Goal: Task Accomplishment & Management: Manage account settings

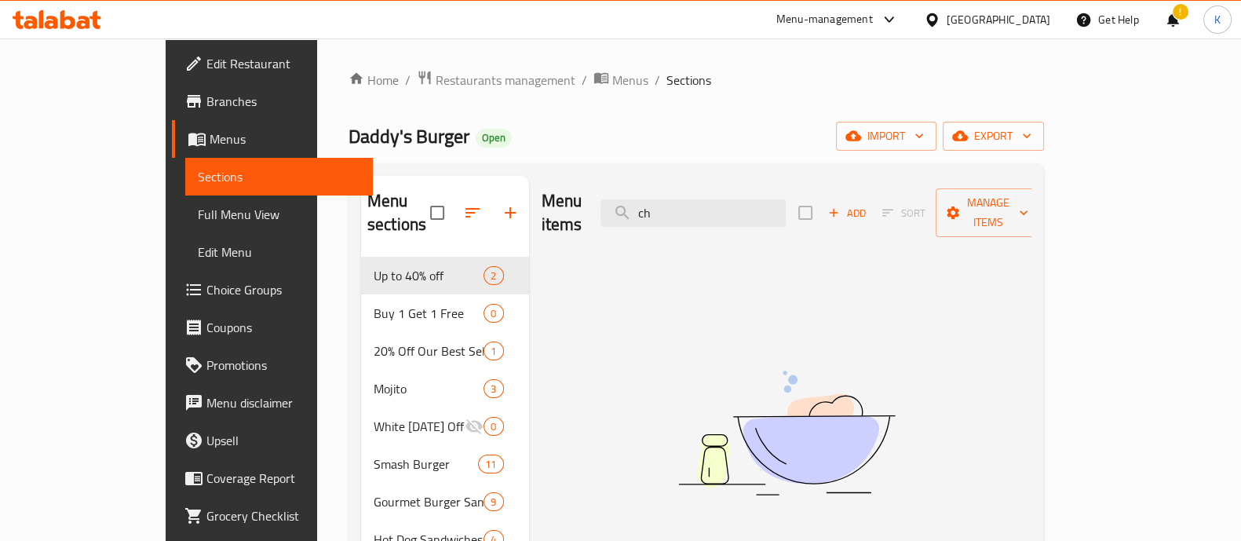
type input "c"
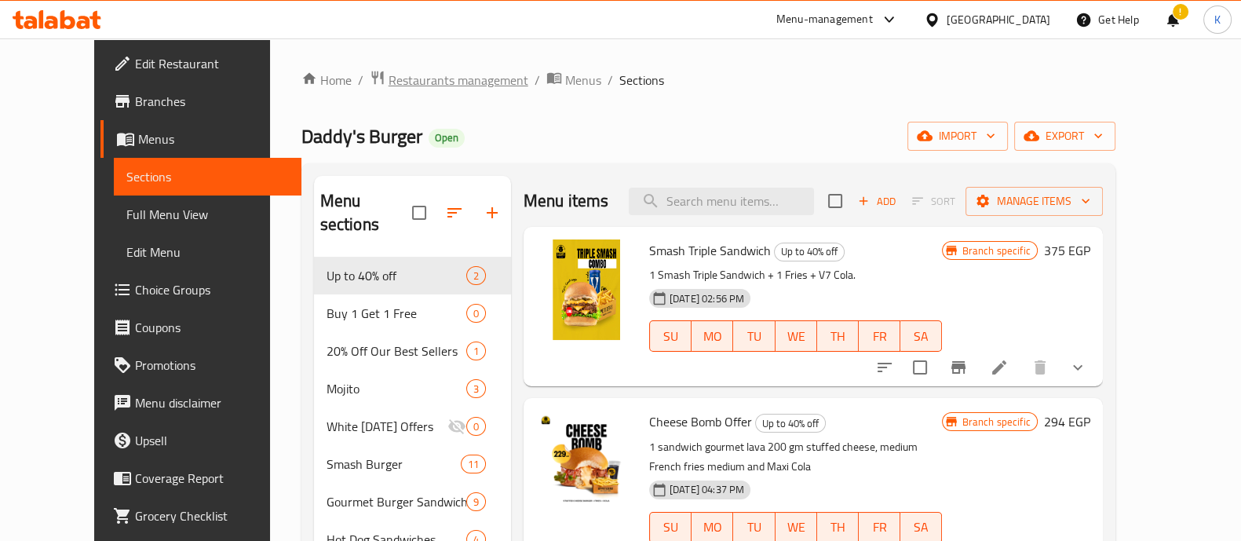
click at [448, 72] on span "Restaurants management" at bounding box center [459, 80] width 140 height 19
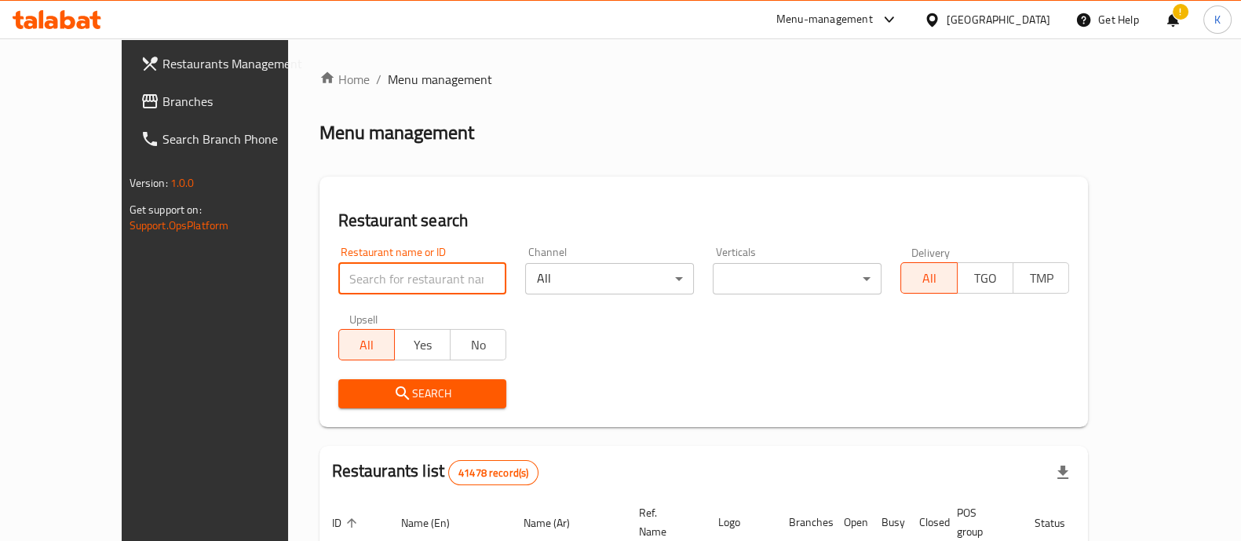
click at [338, 265] on input "search" at bounding box center [422, 278] width 169 height 31
type input "daddy's"
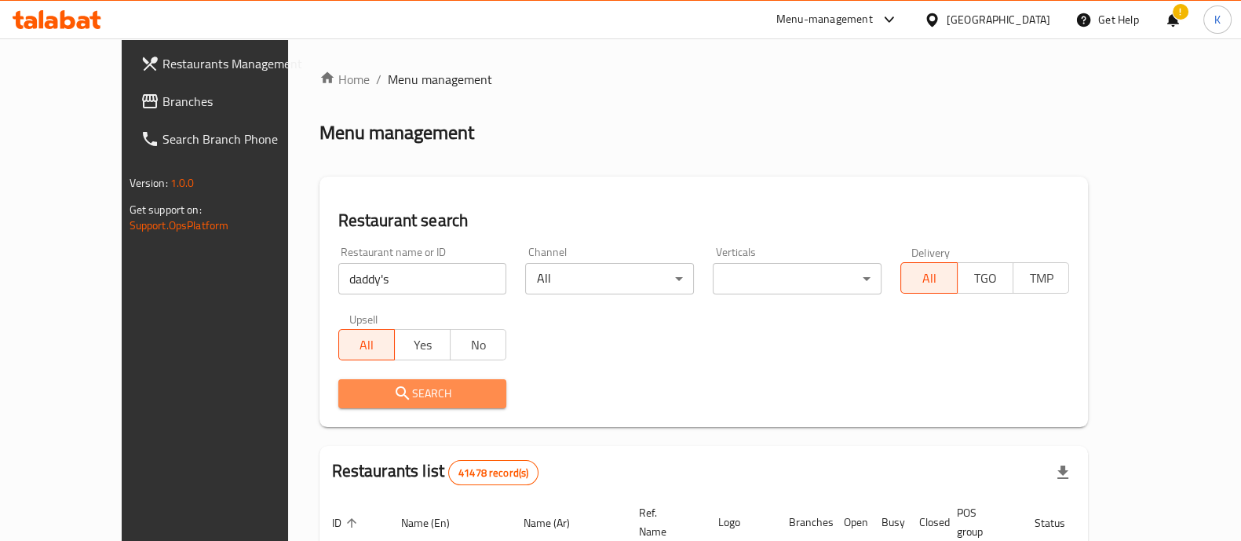
click at [375, 386] on span "Search" at bounding box center [423, 394] width 144 height 20
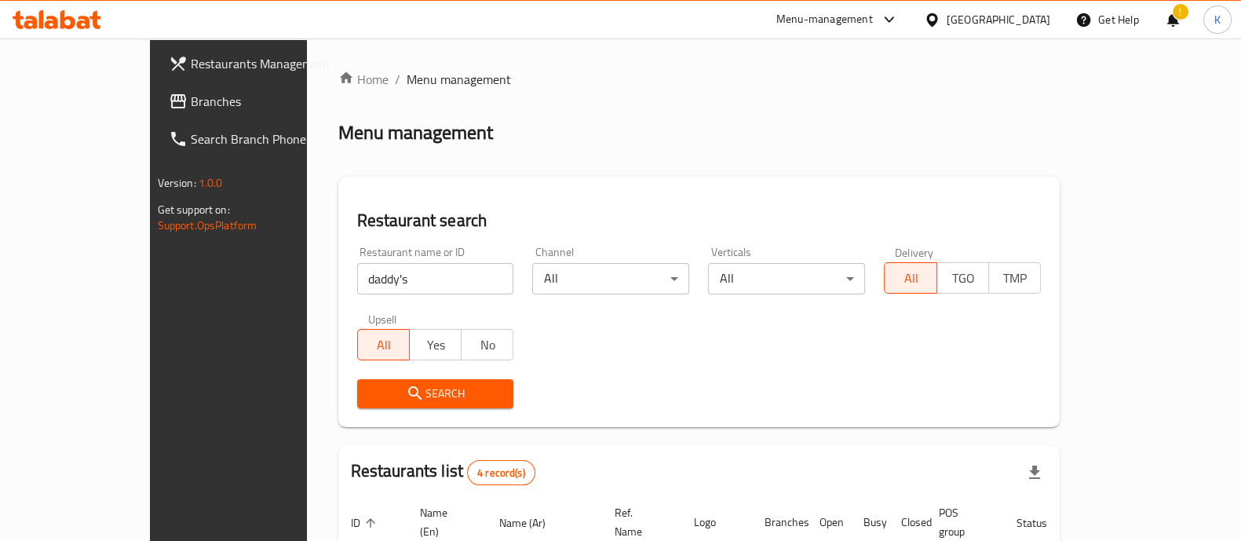
scroll to position [296, 0]
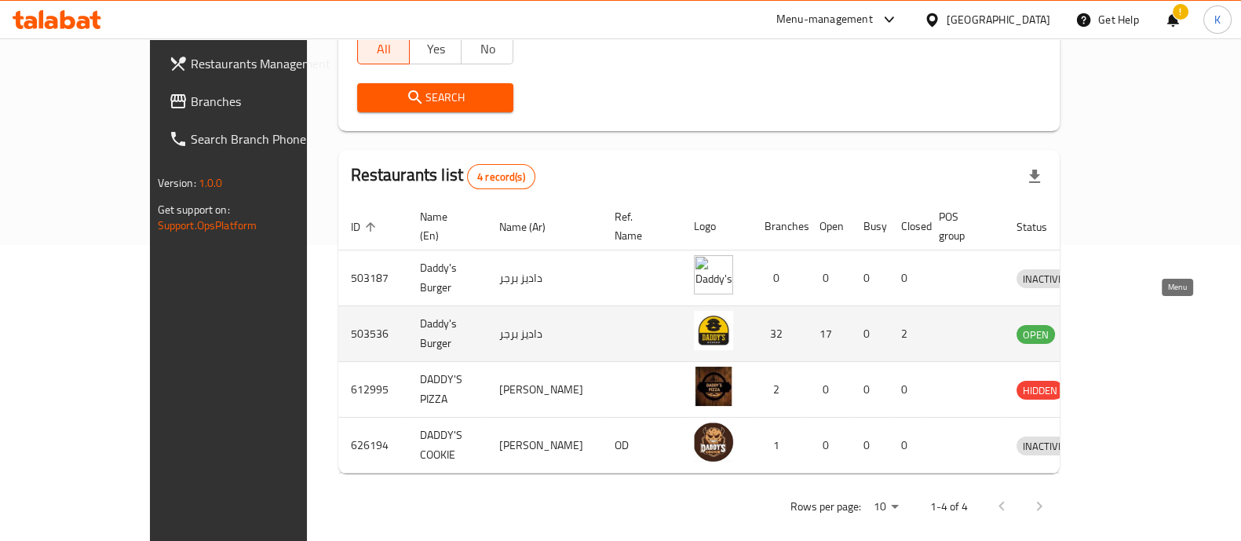
click at [1120, 328] on icon "enhanced table" at bounding box center [1110, 334] width 17 height 13
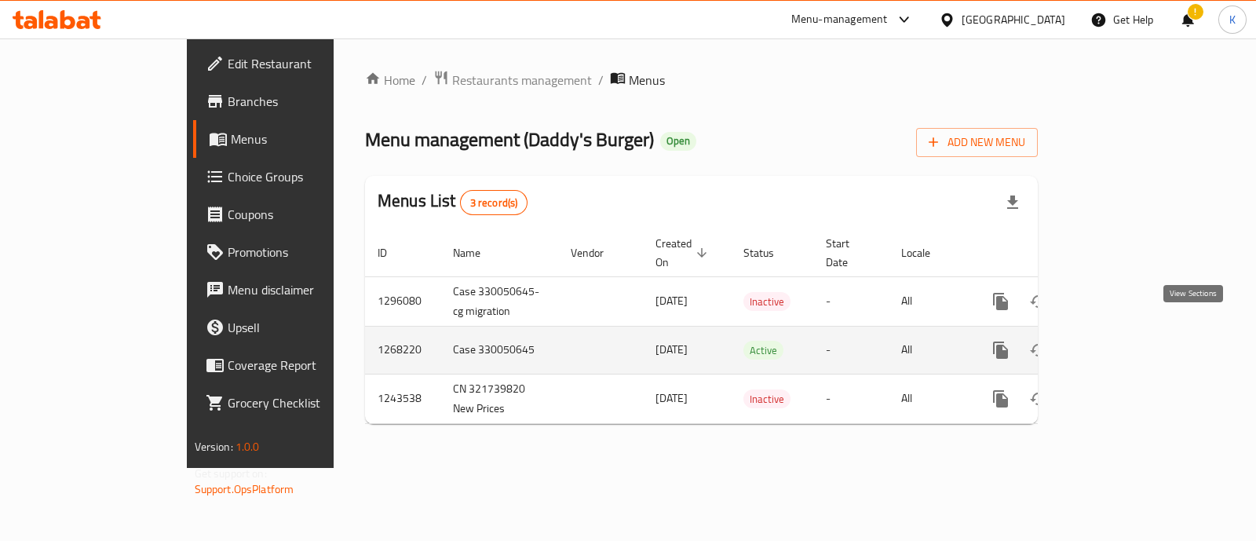
click at [1124, 341] on icon "enhanced table" at bounding box center [1114, 350] width 19 height 19
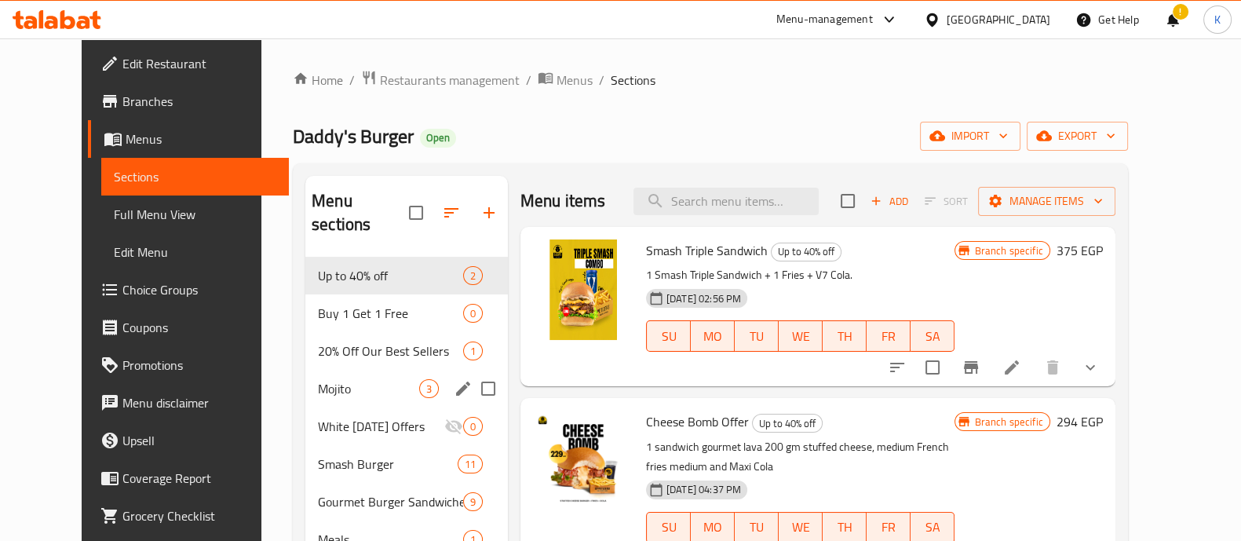
drag, startPoint x: 369, startPoint y: 444, endPoint x: 369, endPoint y: 356, distance: 87.9
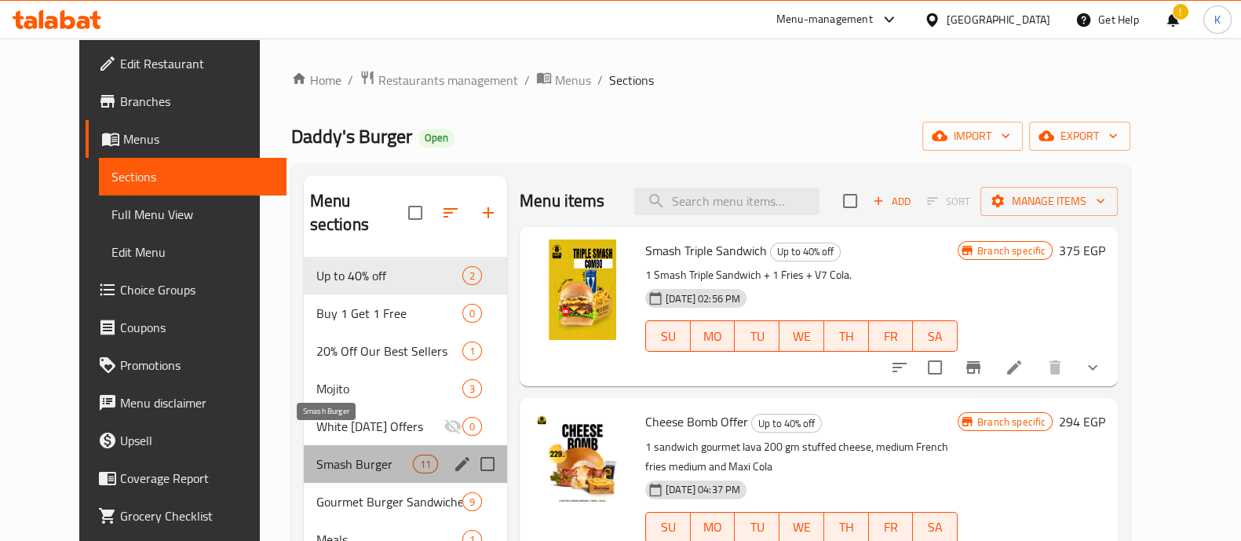
drag, startPoint x: 369, startPoint y: 356, endPoint x: 348, endPoint y: 448, distance: 93.5
click at [348, 455] on span "Smash Burger" at bounding box center [364, 464] width 97 height 19
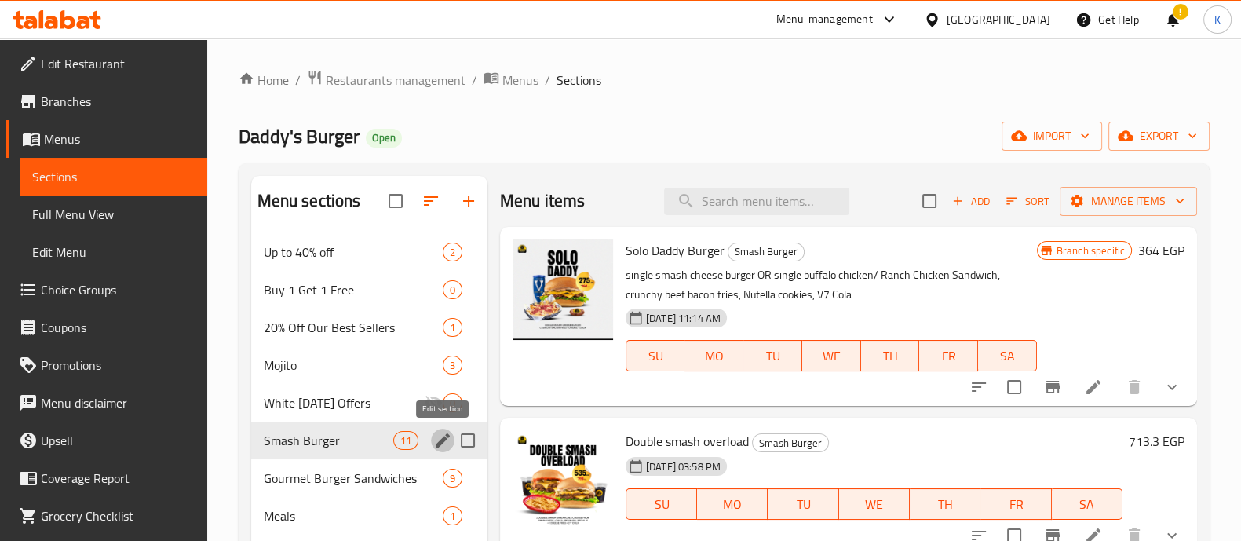
click at [445, 442] on icon "edit" at bounding box center [442, 440] width 19 height 19
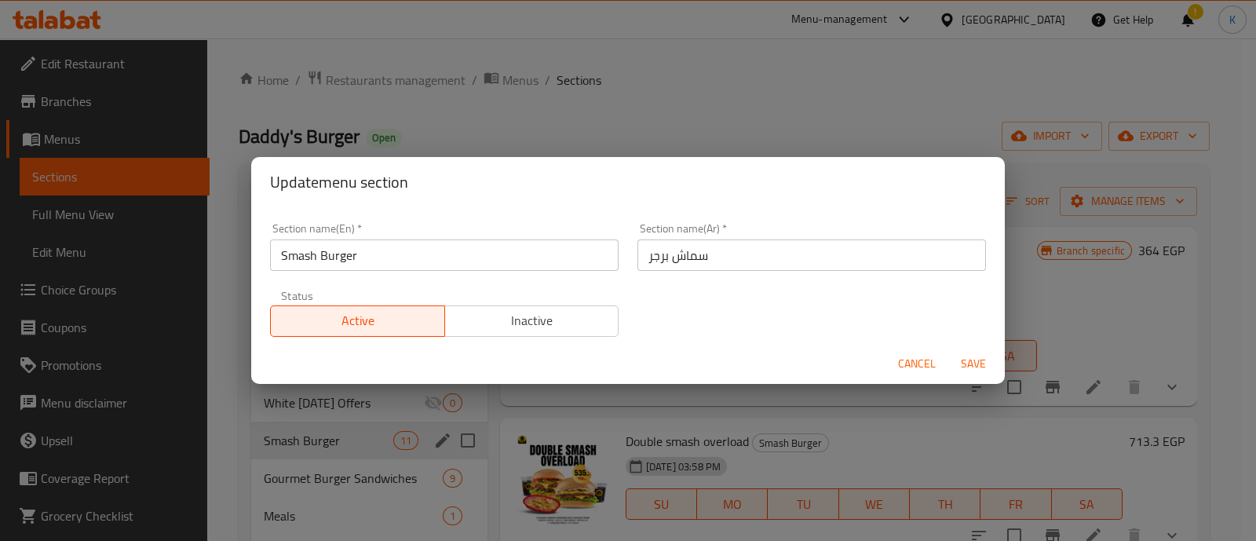
click at [913, 365] on span "Cancel" at bounding box center [917, 364] width 38 height 20
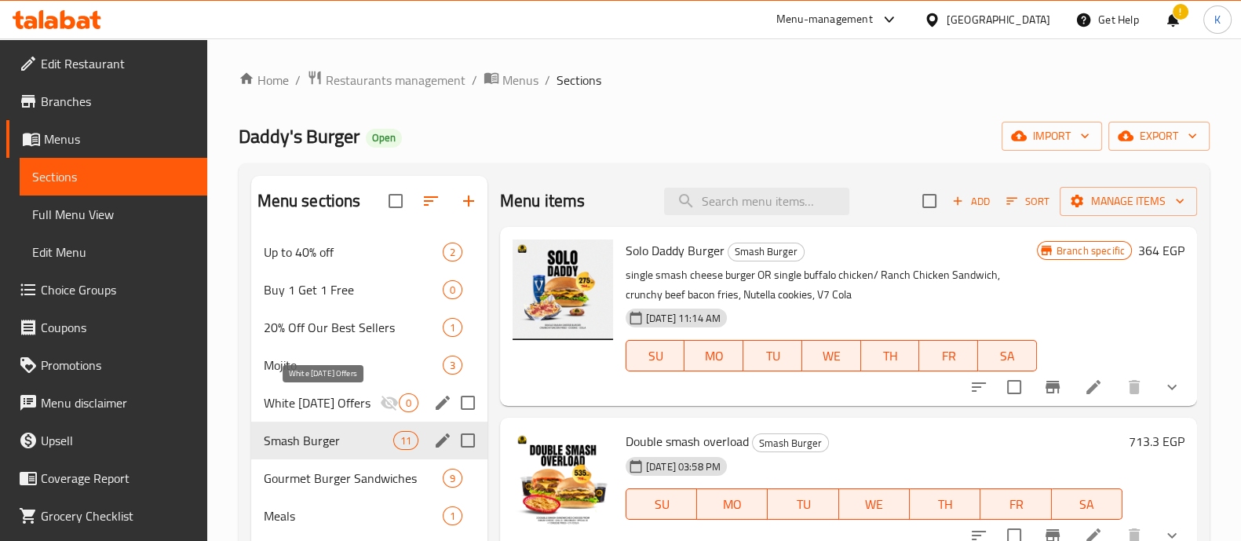
drag, startPoint x: 373, startPoint y: 368, endPoint x: 367, endPoint y: 411, distance: 42.8
click at [427, 198] on icon "button" at bounding box center [431, 201] width 19 height 19
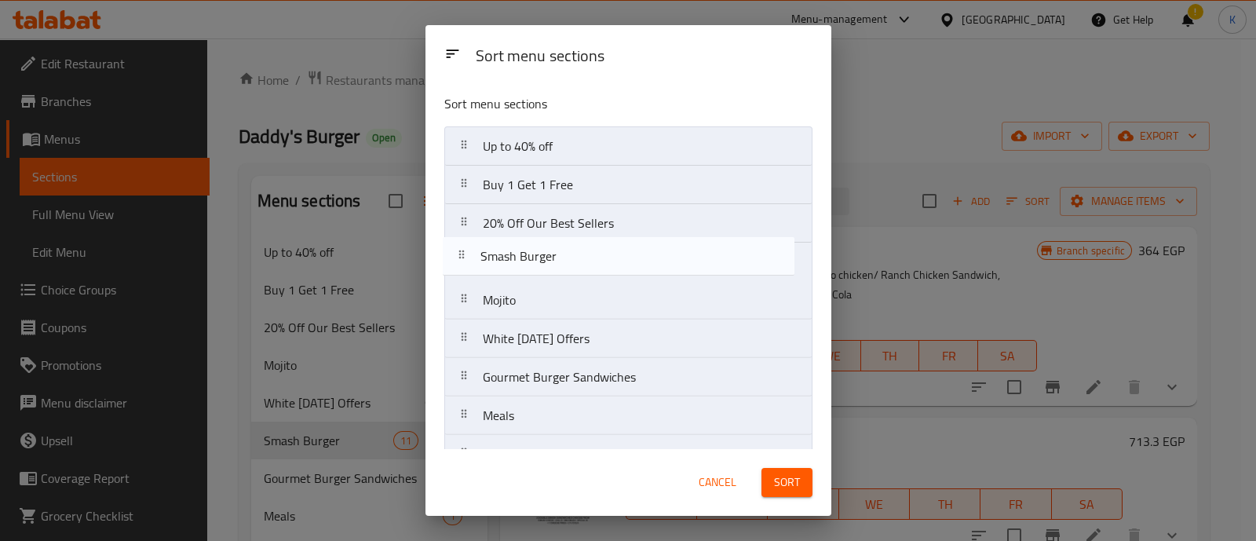
drag, startPoint x: 582, startPoint y: 351, endPoint x: 580, endPoint y: 265, distance: 85.6
click at [580, 265] on nav "Up to 40% off Buy 1 Get 1 Free 20% Off Our Best Sellers Mojito White [DATE] Off…" at bounding box center [628, 550] width 368 height 848
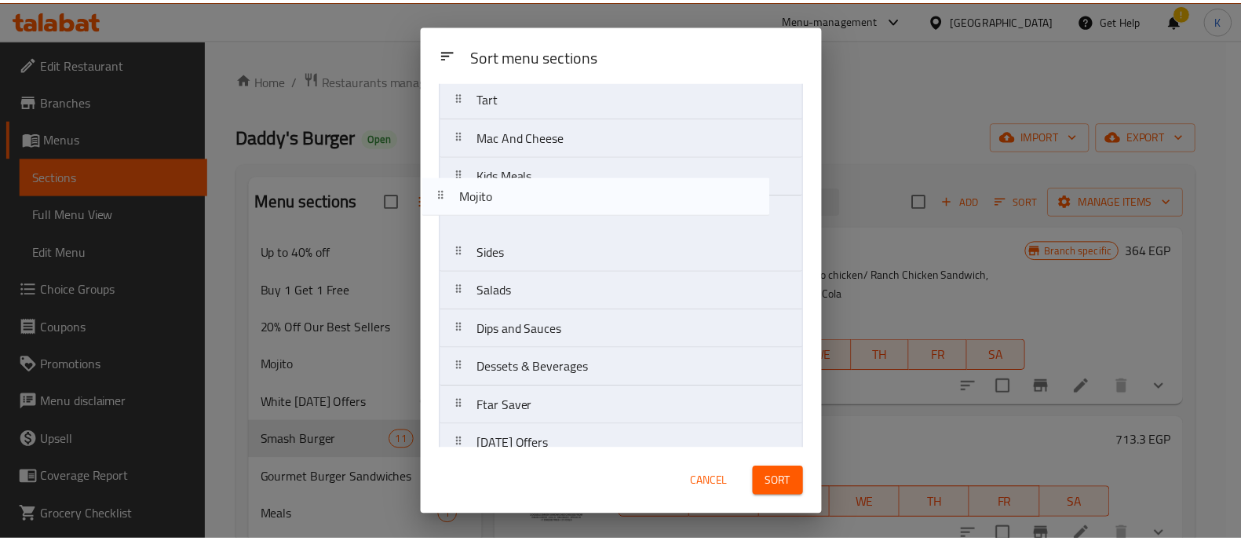
scroll to position [433, 0]
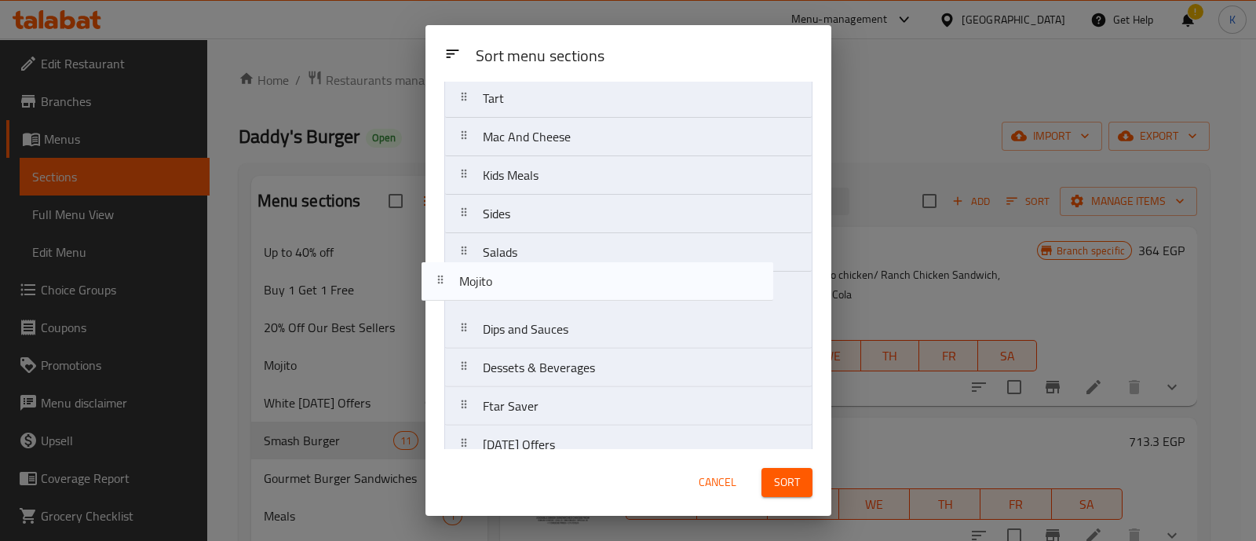
drag, startPoint x: 526, startPoint y: 301, endPoint x: 504, endPoint y: 288, distance: 25.3
click at [504, 288] on nav "Up to 40% off Buy 1 Get 1 Free 20% Off Our Best Sellers Smash Burger Mojito Whi…" at bounding box center [628, 118] width 368 height 848
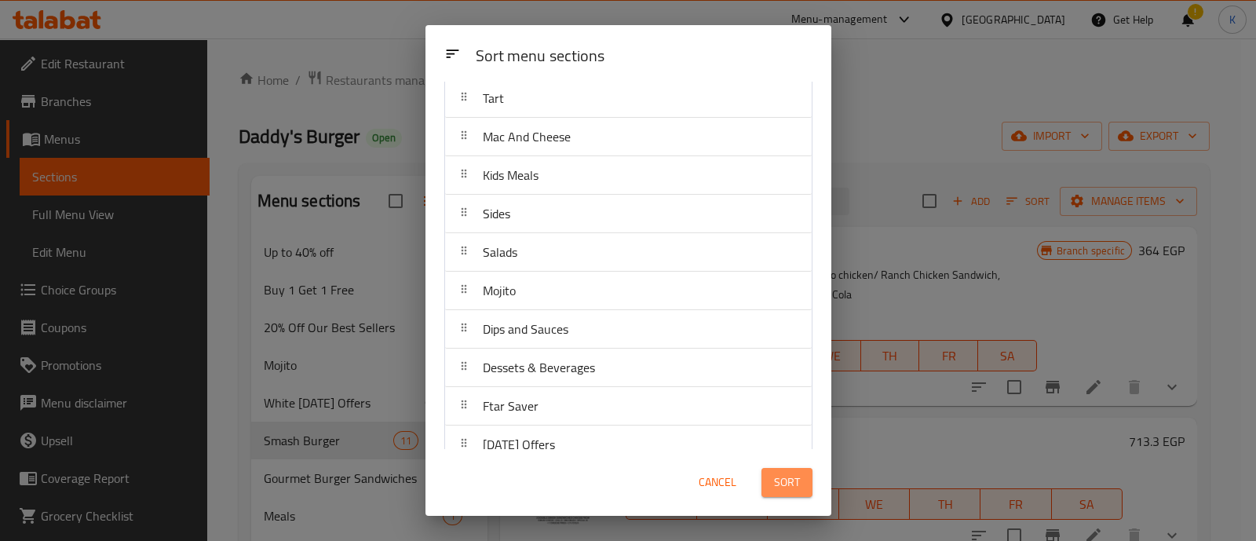
click at [783, 478] on span "Sort" at bounding box center [787, 483] width 26 height 20
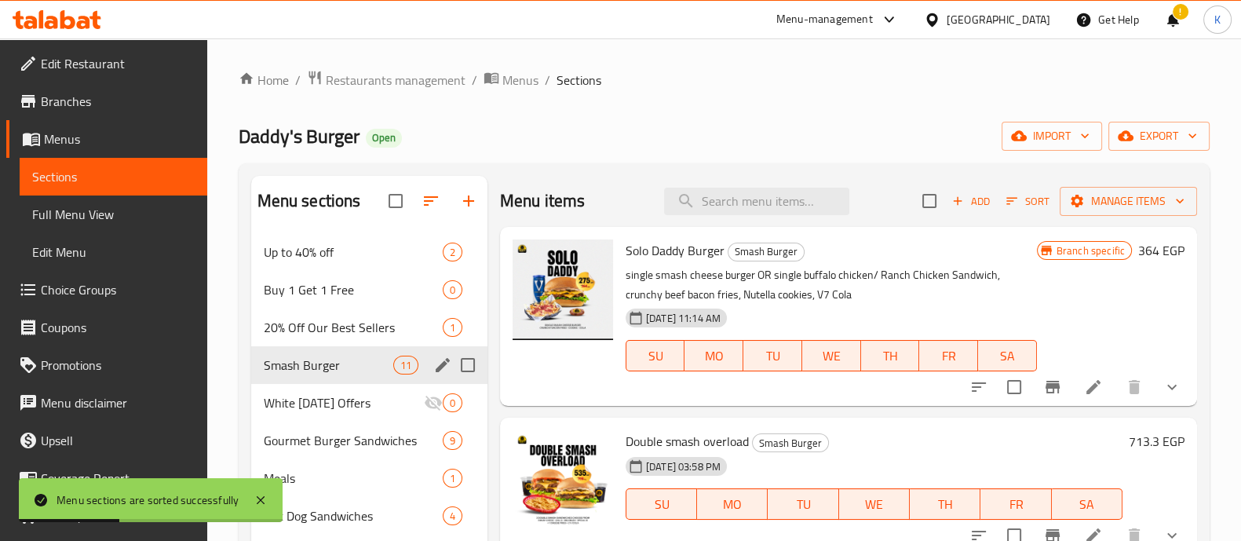
scroll to position [74, 0]
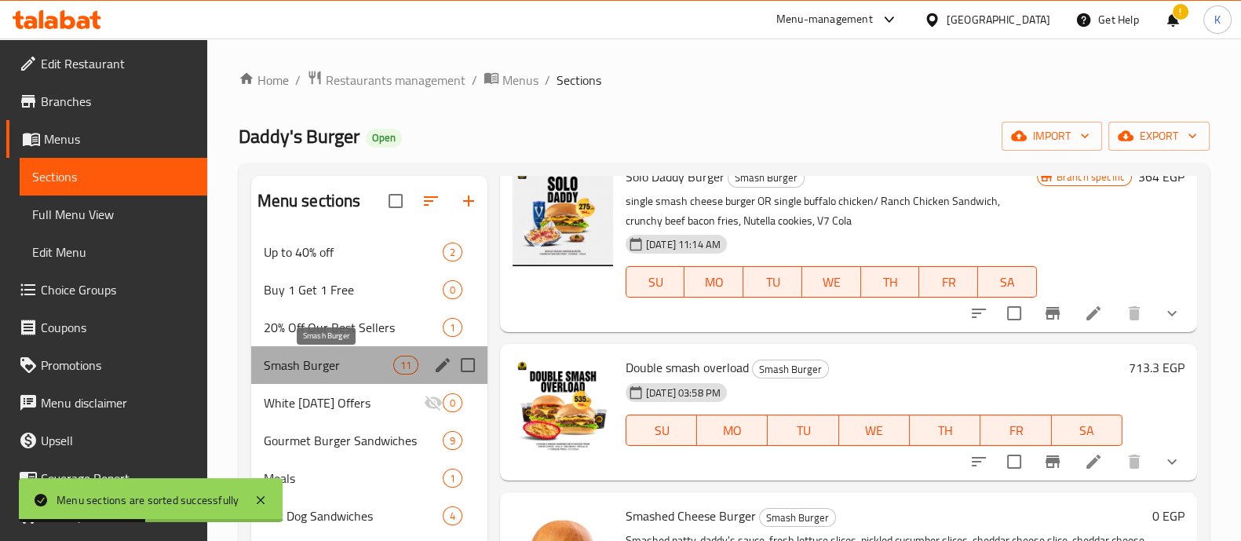
click at [357, 362] on span "Smash Burger" at bounding box center [329, 365] width 130 height 19
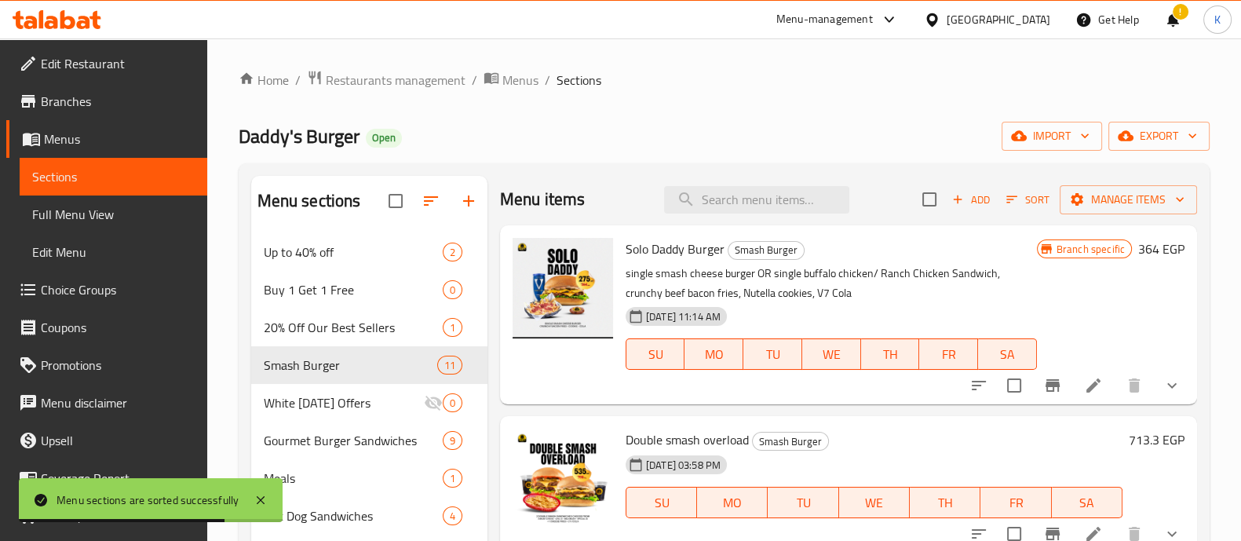
scroll to position [0, 0]
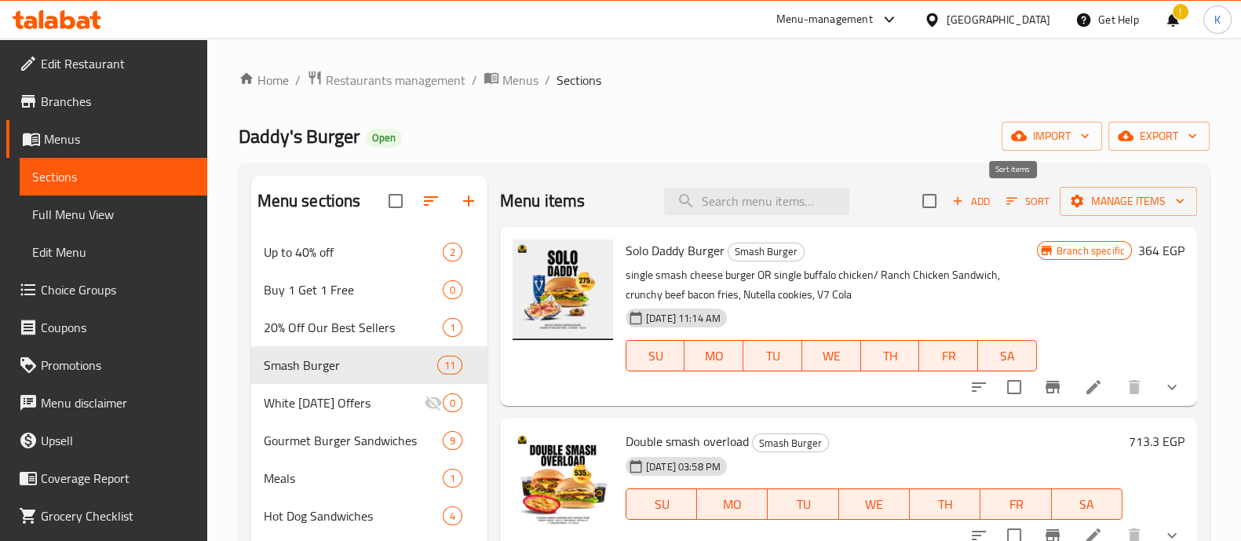
click at [1007, 203] on span "Sort" at bounding box center [1028, 201] width 43 height 18
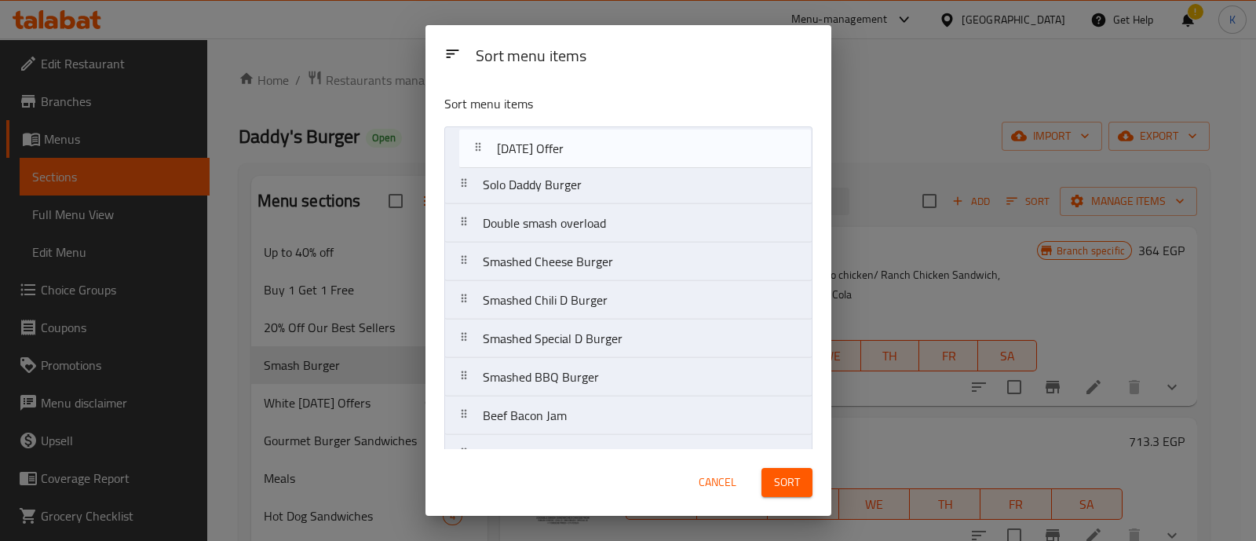
drag, startPoint x: 620, startPoint y: 347, endPoint x: 628, endPoint y: 131, distance: 216.1
click at [628, 131] on nav "Solo Daddy Burger Double smash overload Smashed Cheese Burger Smashed Chili D B…" at bounding box center [628, 338] width 368 height 425
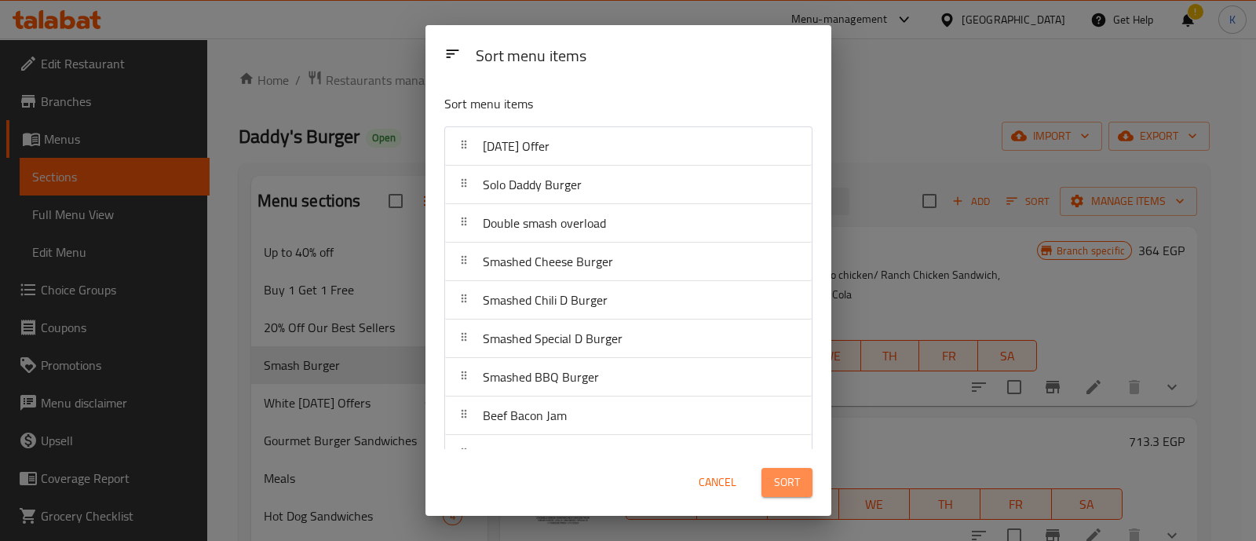
click at [784, 481] on span "Sort" at bounding box center [787, 483] width 26 height 20
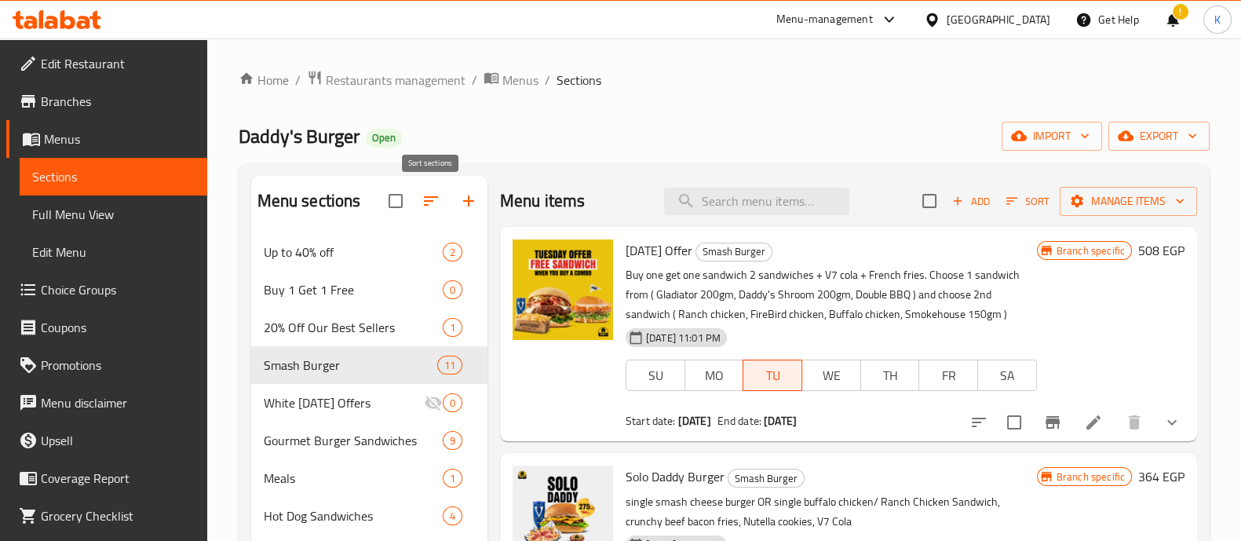
click at [426, 206] on icon "button" at bounding box center [431, 201] width 19 height 19
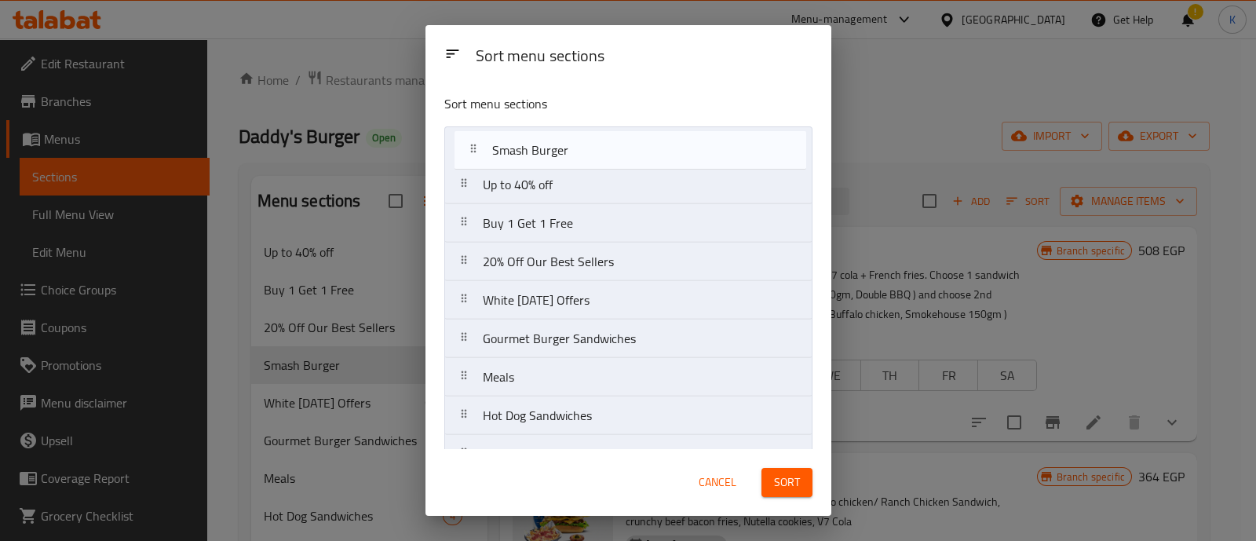
drag, startPoint x: 499, startPoint y: 261, endPoint x: 509, endPoint y: 147, distance: 115.1
click at [509, 147] on nav "Up to 40% off Buy 1 Get 1 Free 20% Off Our Best Sellers Smash Burger White [DAT…" at bounding box center [628, 550] width 368 height 848
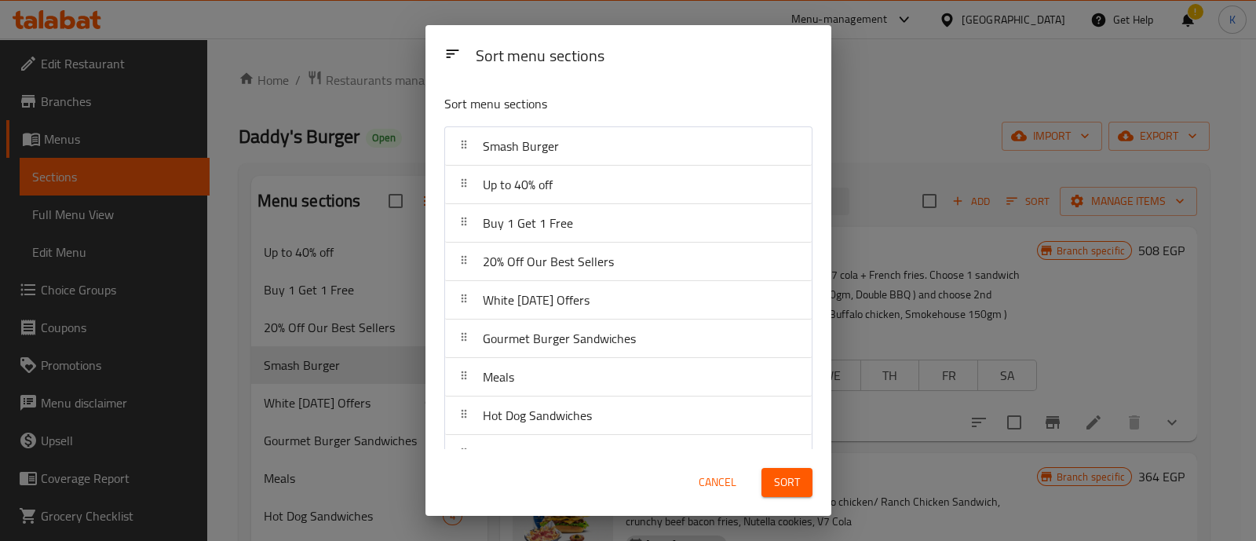
click at [784, 487] on span "Sort" at bounding box center [787, 483] width 26 height 20
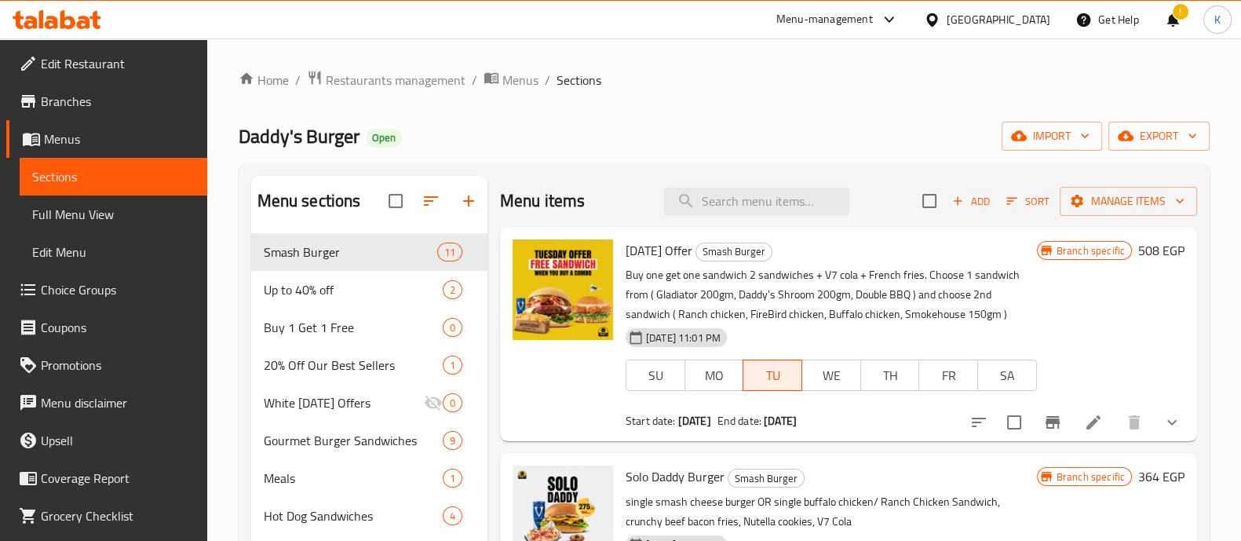
click at [873, 21] on div "Menu-management" at bounding box center [825, 19] width 97 height 19
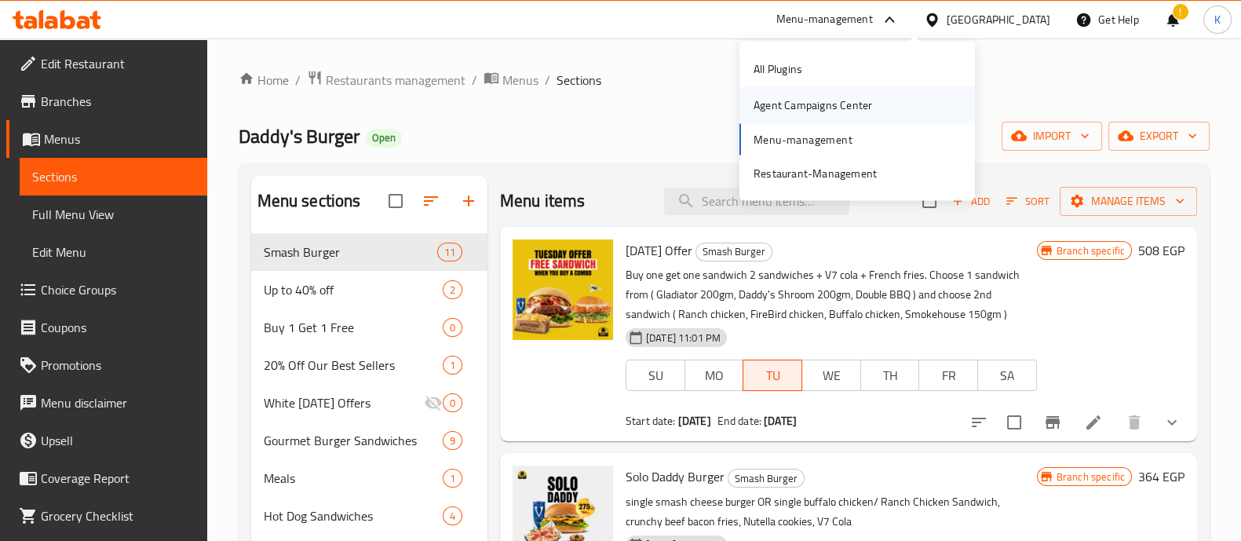
click at [800, 108] on div "Agent Campaigns Center" at bounding box center [813, 105] width 119 height 17
